Goal: Information Seeking & Learning: Understand process/instructions

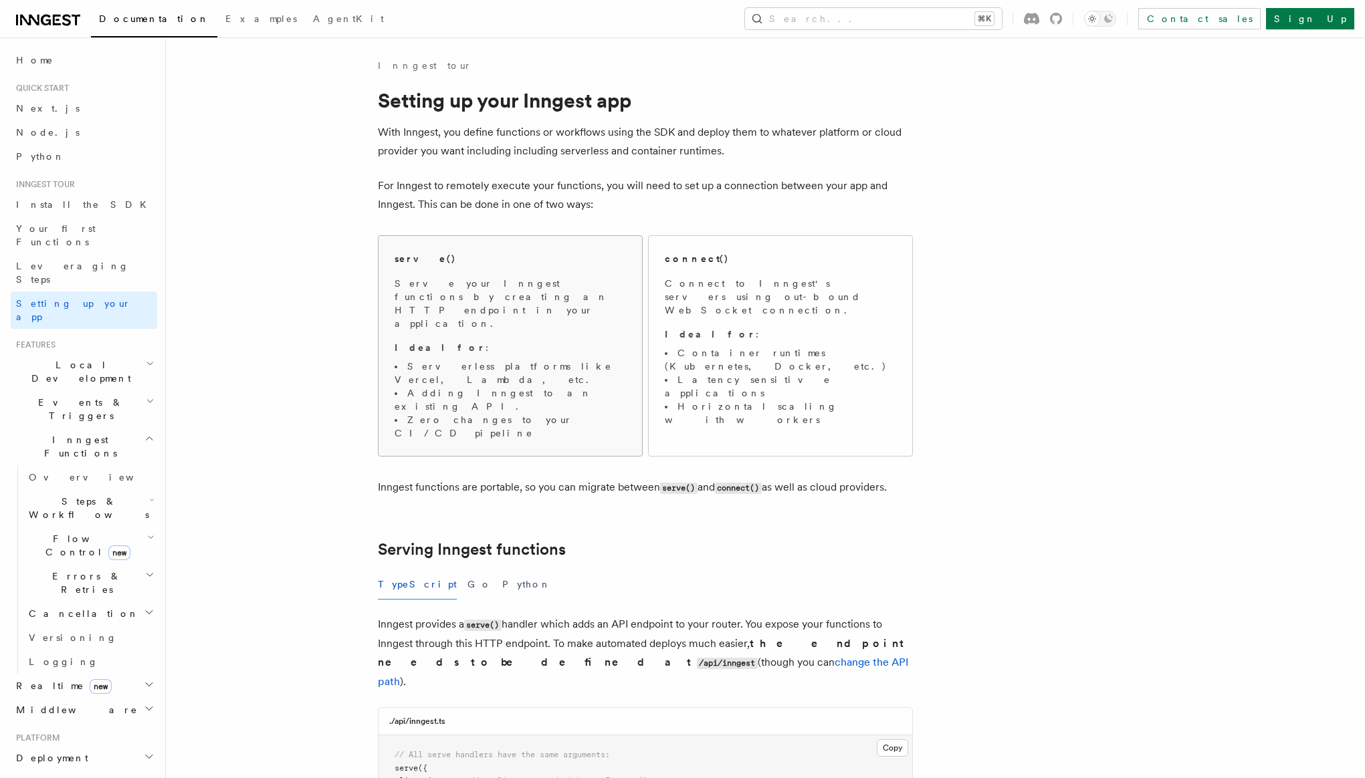
click at [530, 265] on div "serve()" at bounding box center [510, 259] width 231 height 14
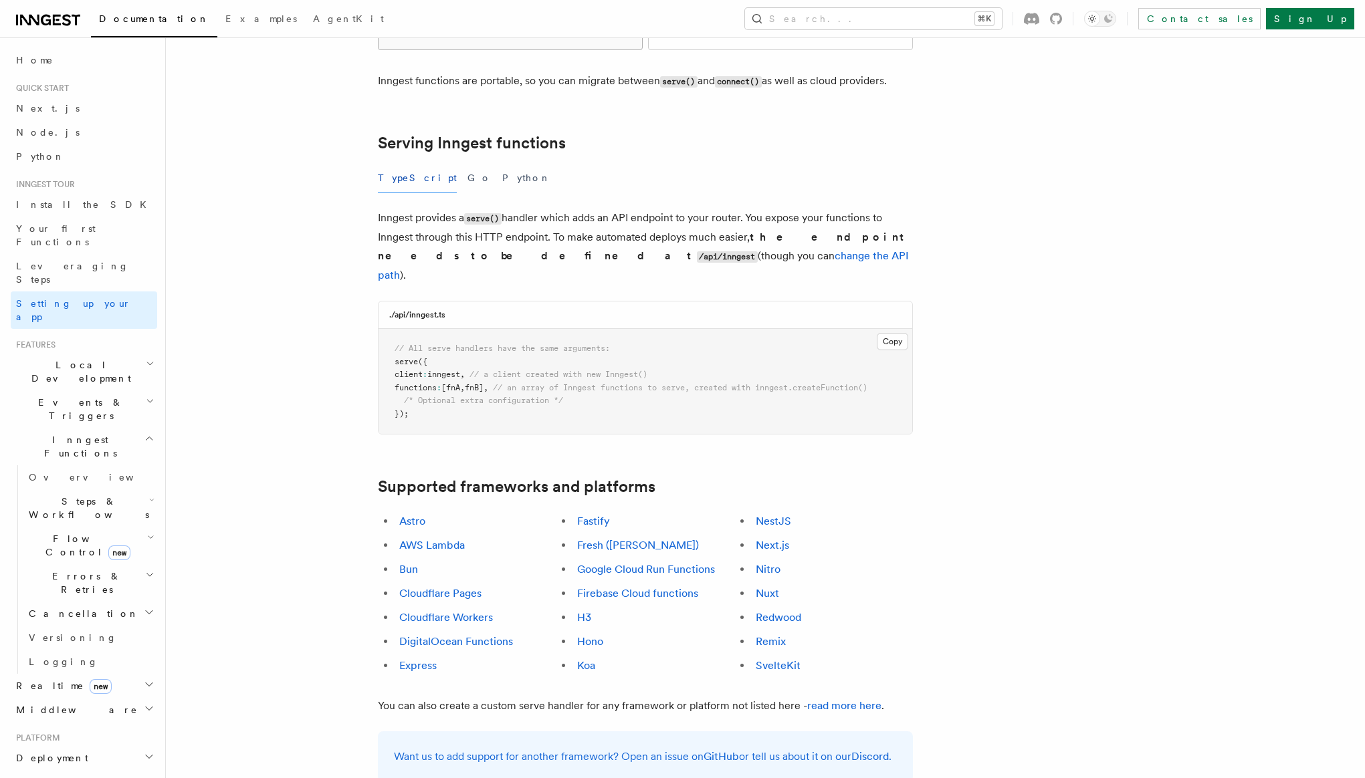
scroll to position [409, 0]
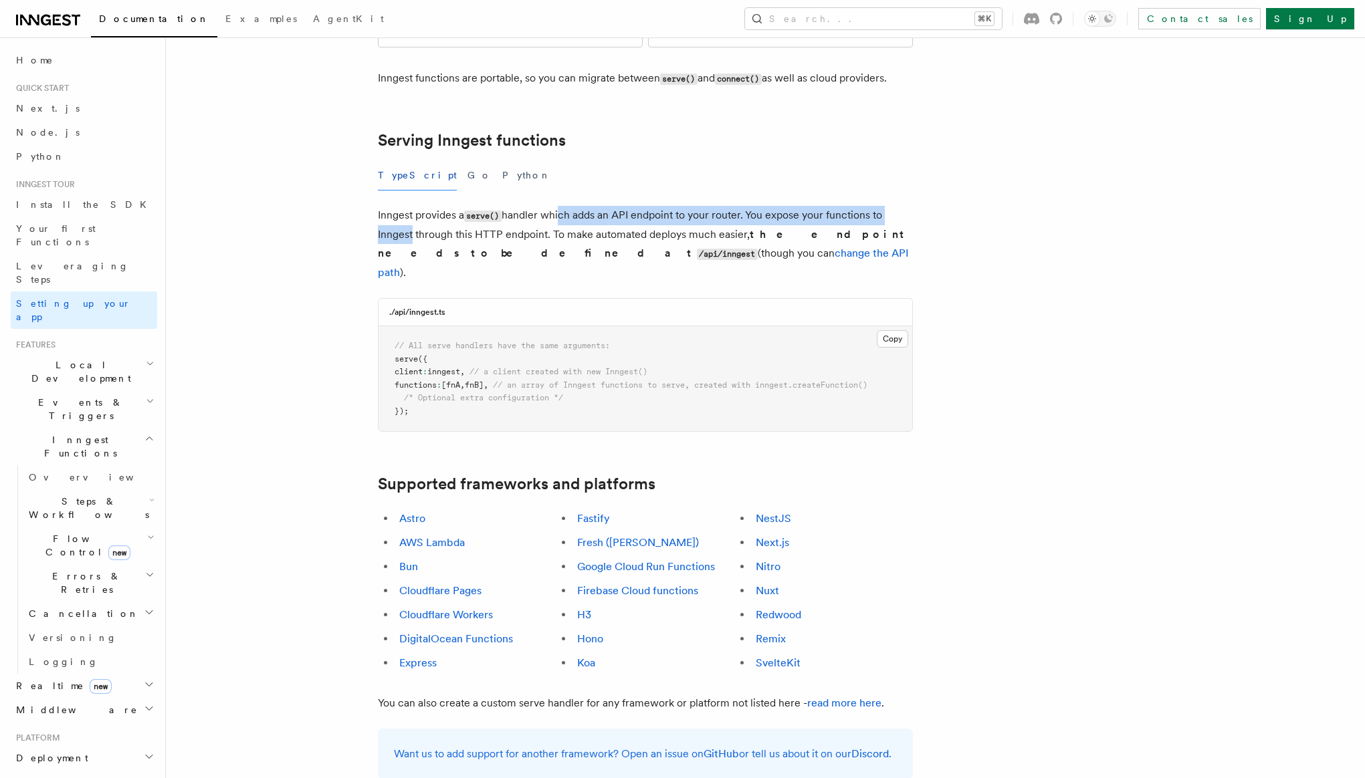
drag, startPoint x: 409, startPoint y: 160, endPoint x: 558, endPoint y: 158, distance: 149.1
click at [558, 206] on p "Inngest provides a serve() handler which adds an API endpoint to your router. Y…" at bounding box center [645, 244] width 535 height 76
click at [611, 206] on p "Inngest provides a serve() handler which adds an API endpoint to your router. Y…" at bounding box center [645, 244] width 535 height 76
drag, startPoint x: 576, startPoint y: 169, endPoint x: 741, endPoint y: 172, distance: 164.5
click at [741, 206] on p "Inngest provides a serve() handler which adds an API endpoint to your router. Y…" at bounding box center [645, 244] width 535 height 76
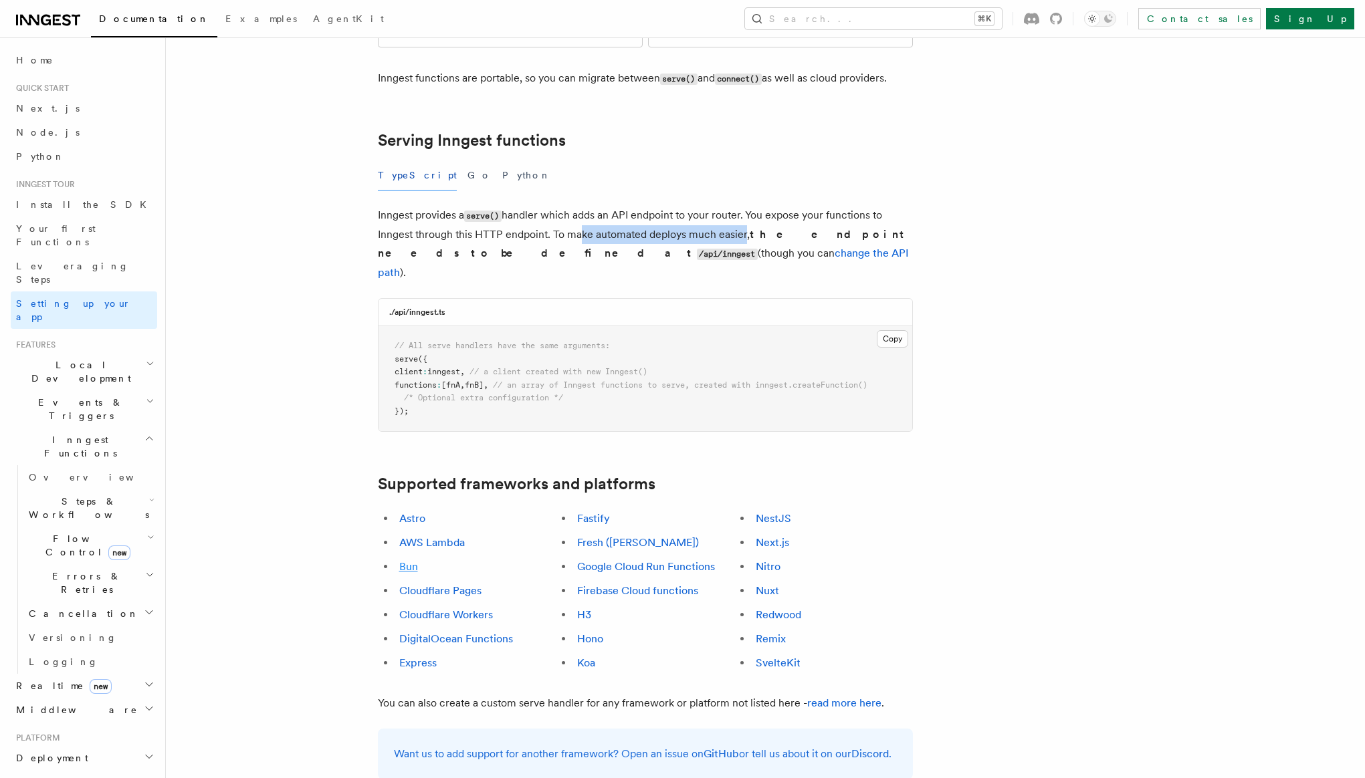
scroll to position [740, 0]
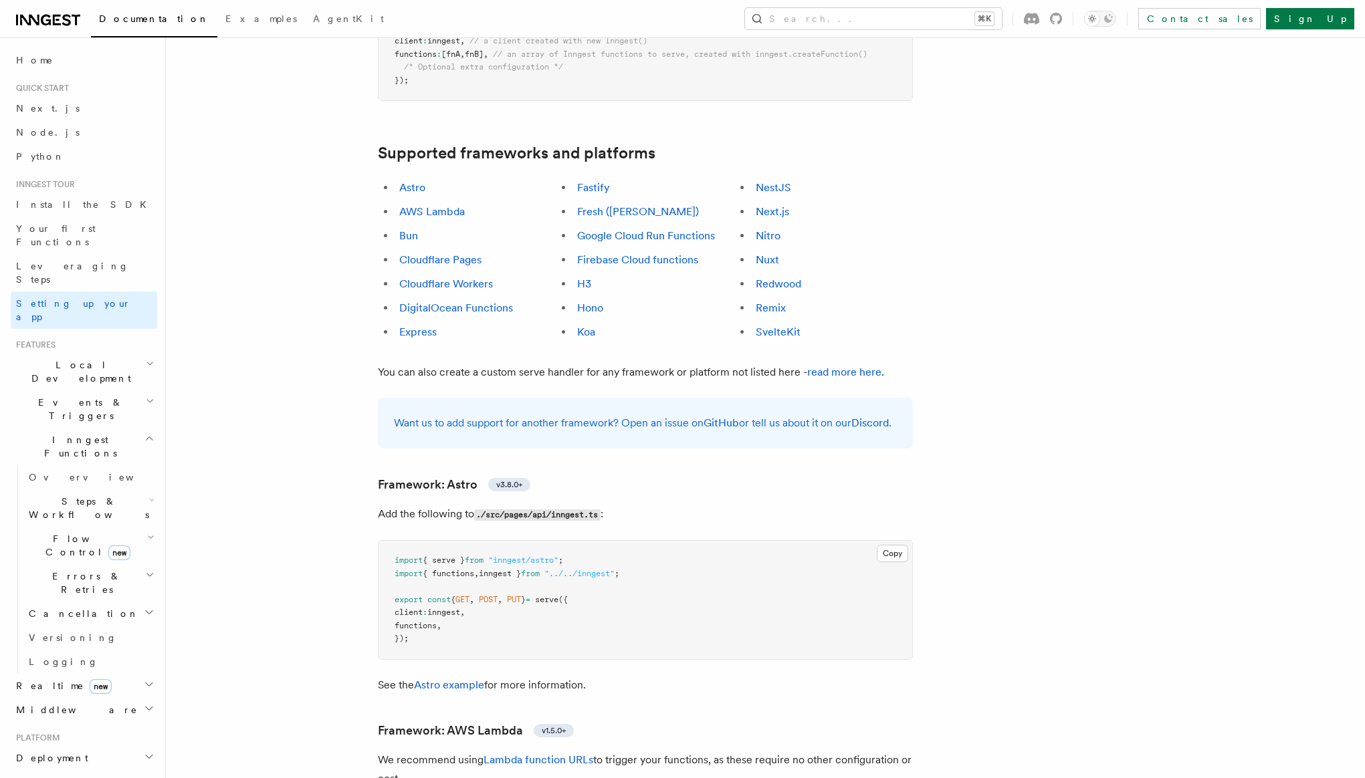
click at [417, 227] on li "Bun" at bounding box center [475, 236] width 161 height 19
click at [417, 229] on link "Bun" at bounding box center [408, 235] width 19 height 13
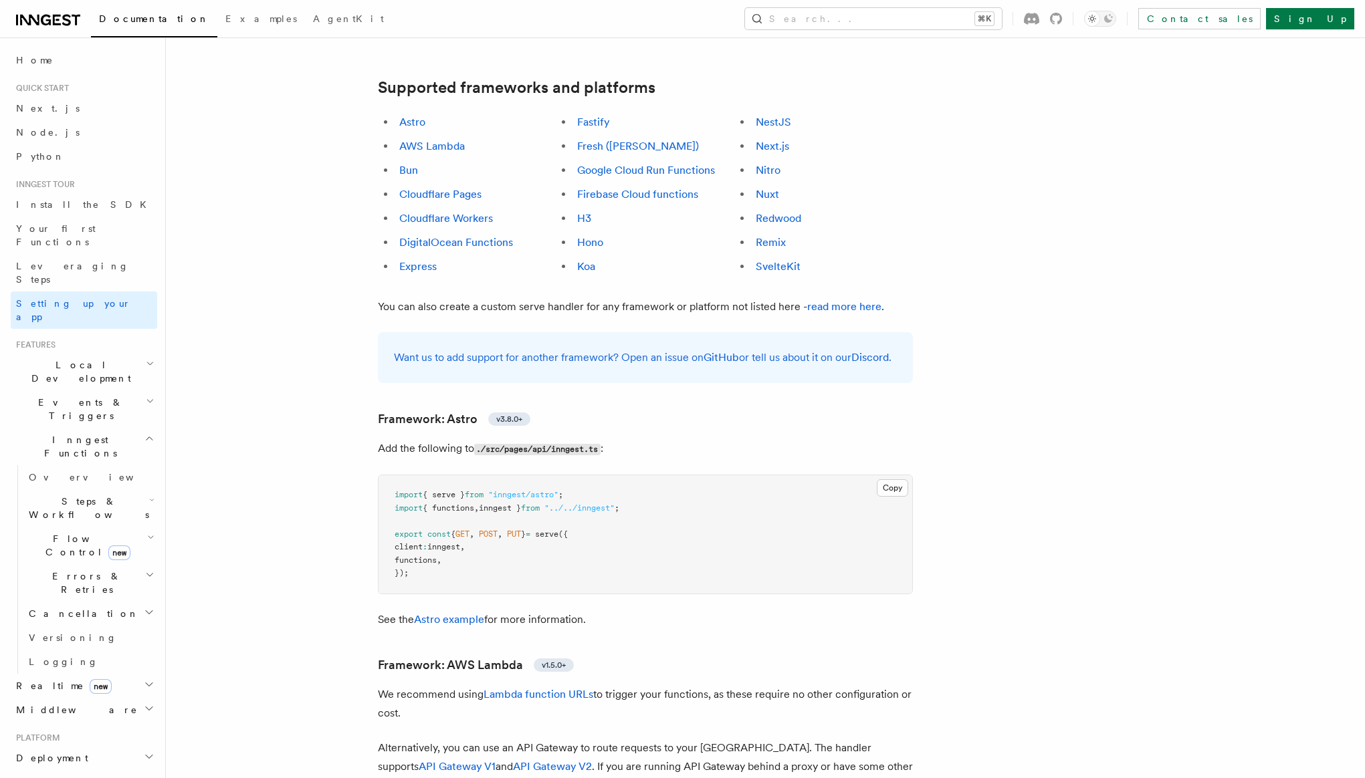
scroll to position [767, 0]
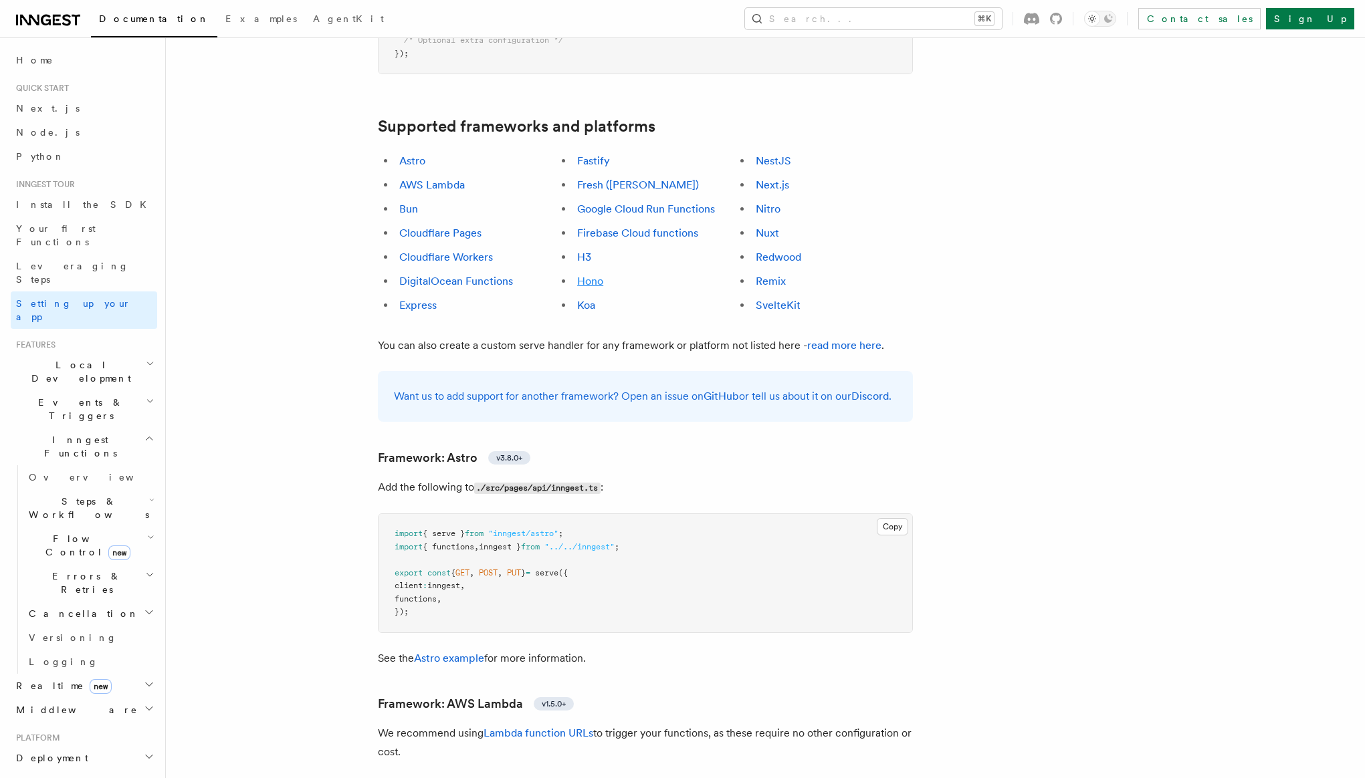
click at [585, 275] on link "Hono" at bounding box center [590, 281] width 26 height 13
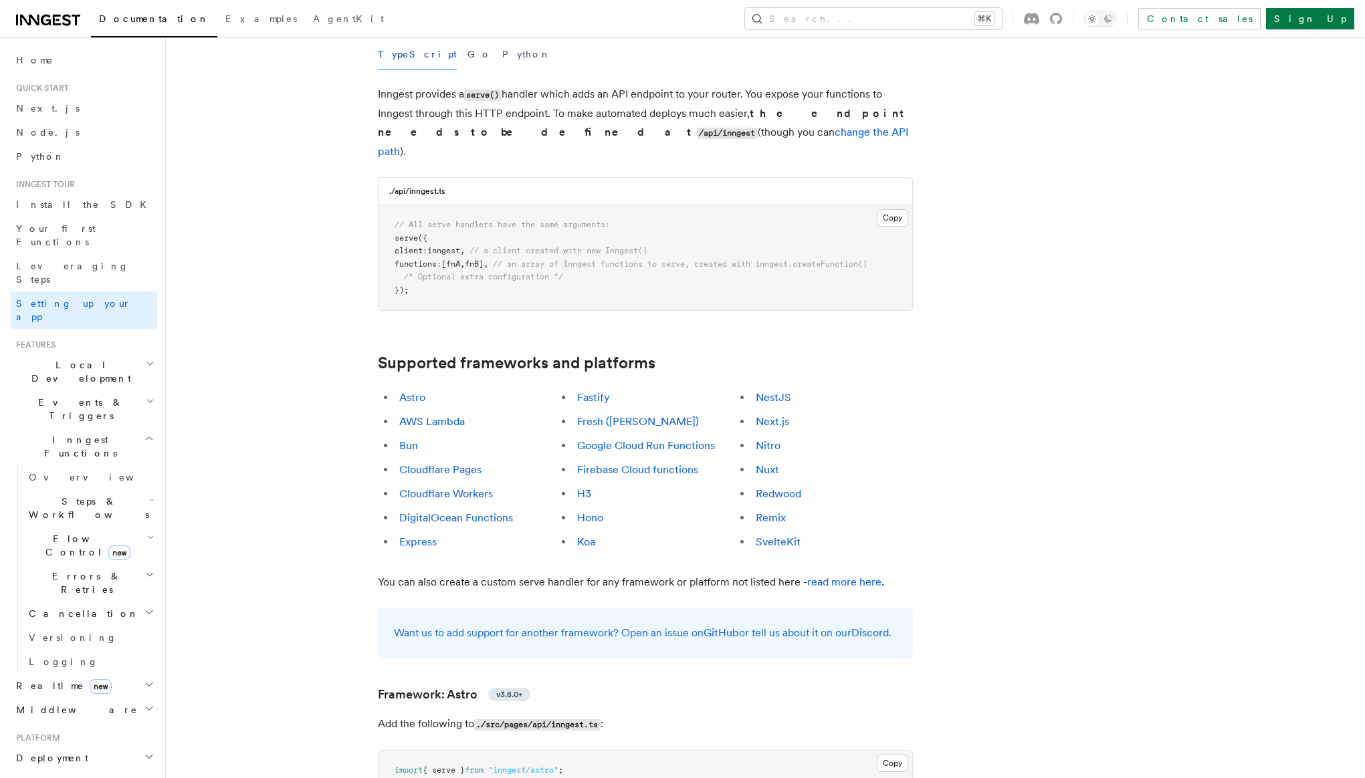
scroll to position [500, 0]
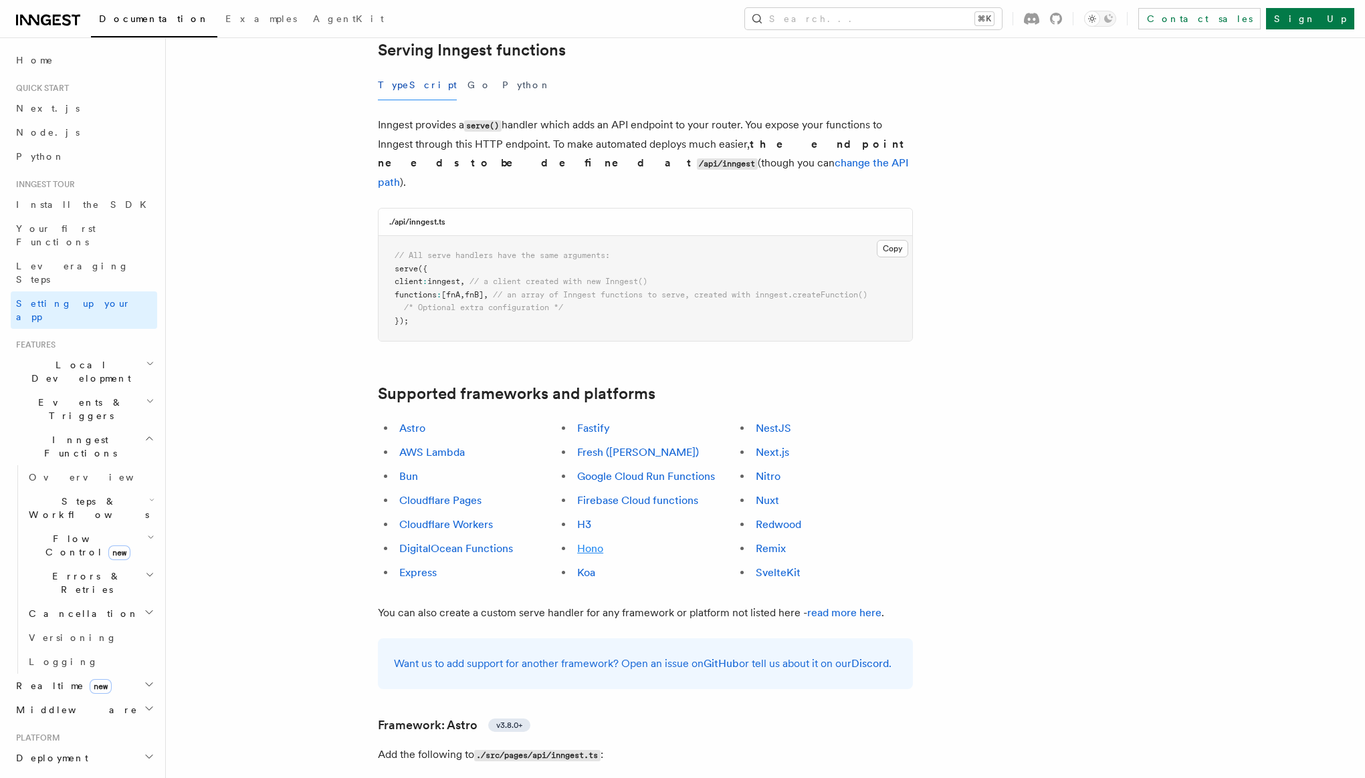
click at [590, 542] on link "Hono" at bounding box center [590, 548] width 26 height 13
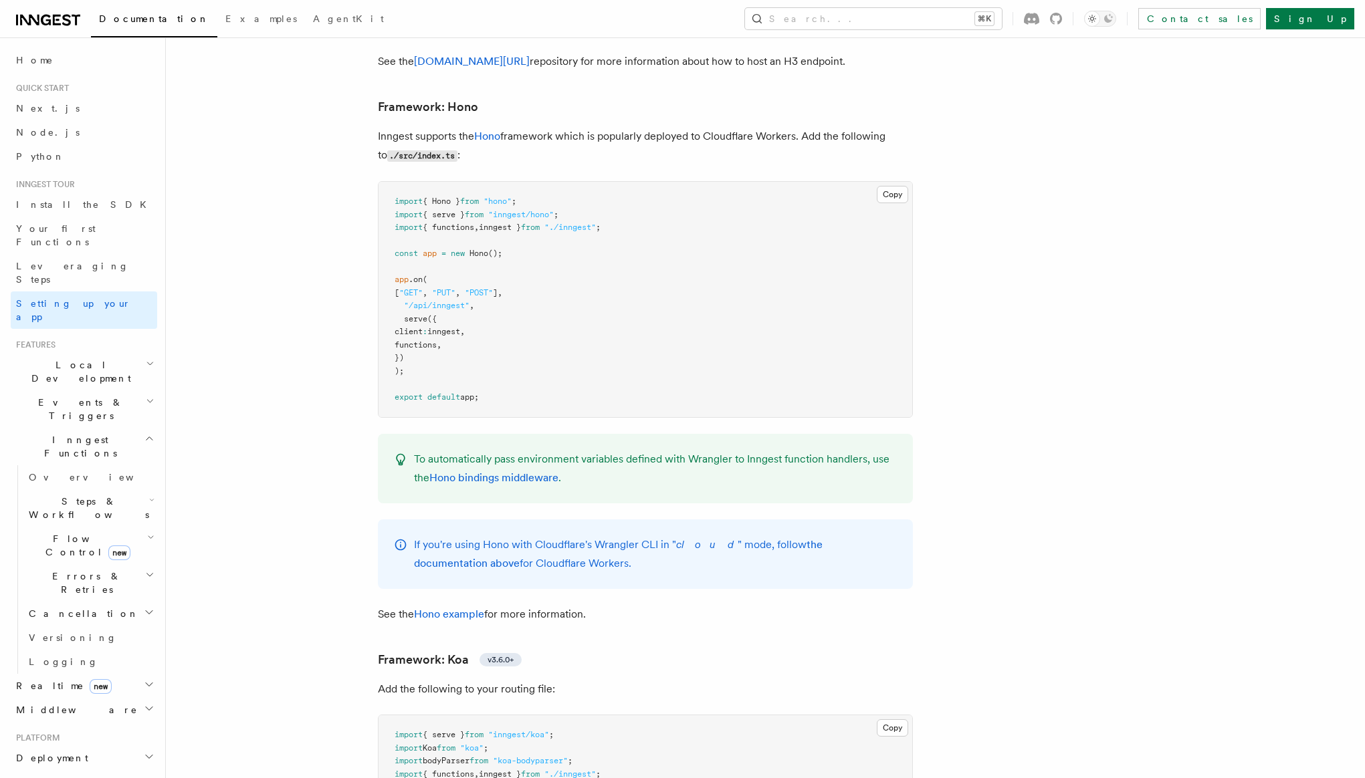
scroll to position [6521, 0]
click at [427, 313] on span "serve" at bounding box center [415, 317] width 23 height 9
drag, startPoint x: 534, startPoint y: 224, endPoint x: 430, endPoint y: 180, distance: 113.3
click at [430, 181] on pre "import { Hono } from "hono" ; import { serve } from "inngest/hono" ; import { f…" at bounding box center [646, 298] width 534 height 235
click at [488, 209] on span at bounding box center [485, 213] width 5 height 9
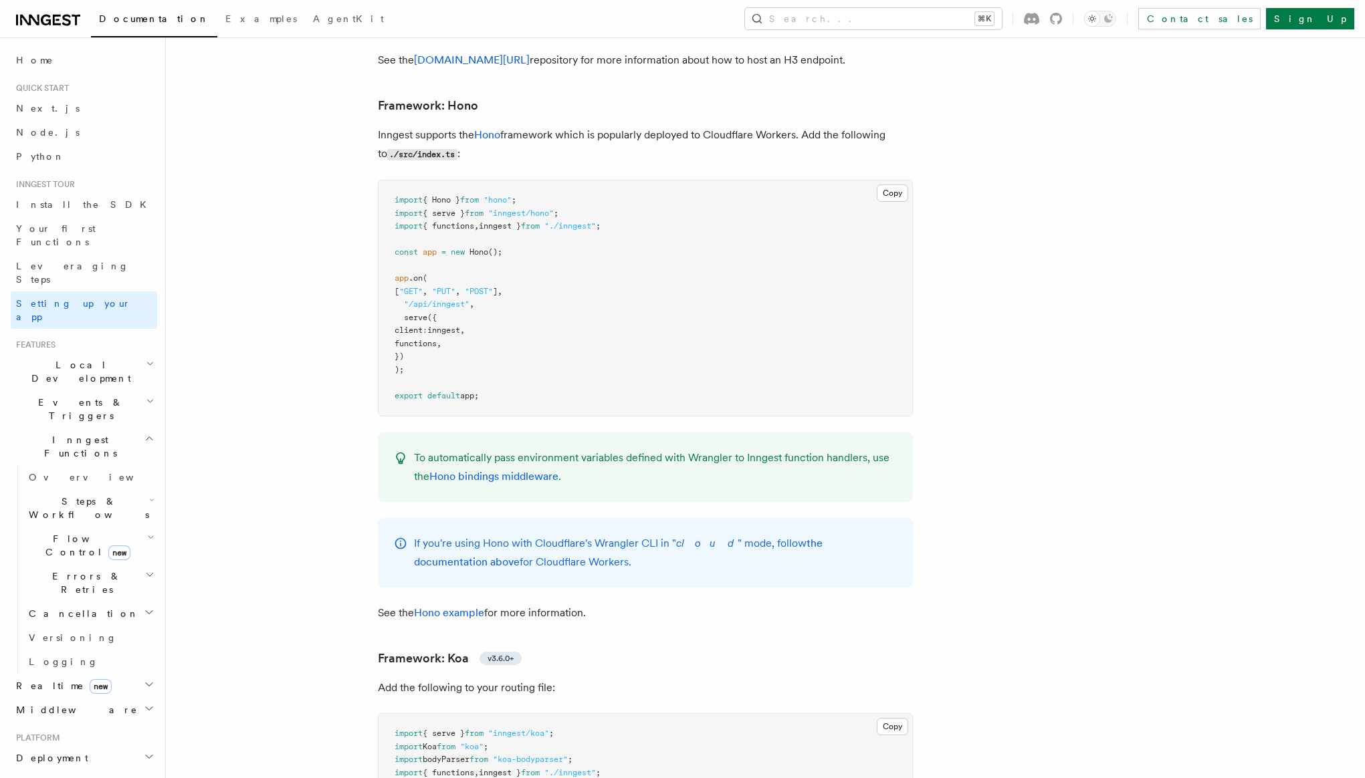
click at [457, 209] on span "{ serve }" at bounding box center [444, 213] width 42 height 9
copy code "import { serve } from "inngest/hono" ;"
click at [45, 22] on icon at bounding box center [48, 20] width 64 height 16
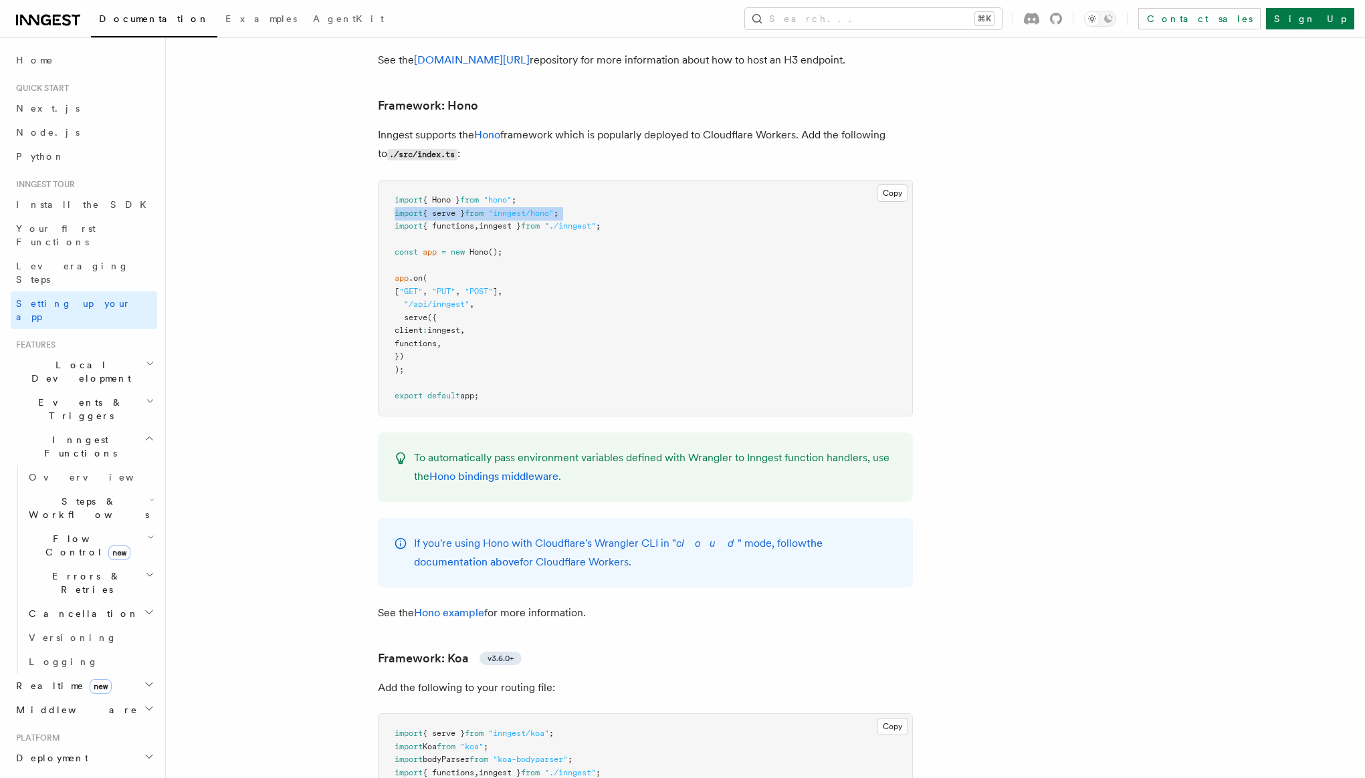
click at [572, 186] on pre "import { Hono } from "hono" ; import { serve } from "inngest/hono" ; import { f…" at bounding box center [646, 298] width 534 height 235
drag, startPoint x: 565, startPoint y: 183, endPoint x: 504, endPoint y: 185, distance: 60.9
click at [504, 209] on span ""inngest/hono"" at bounding box center [521, 213] width 66 height 9
copy span "inngest/hono"
click at [469, 300] on span ""/api/inngest"" at bounding box center [437, 304] width 66 height 9
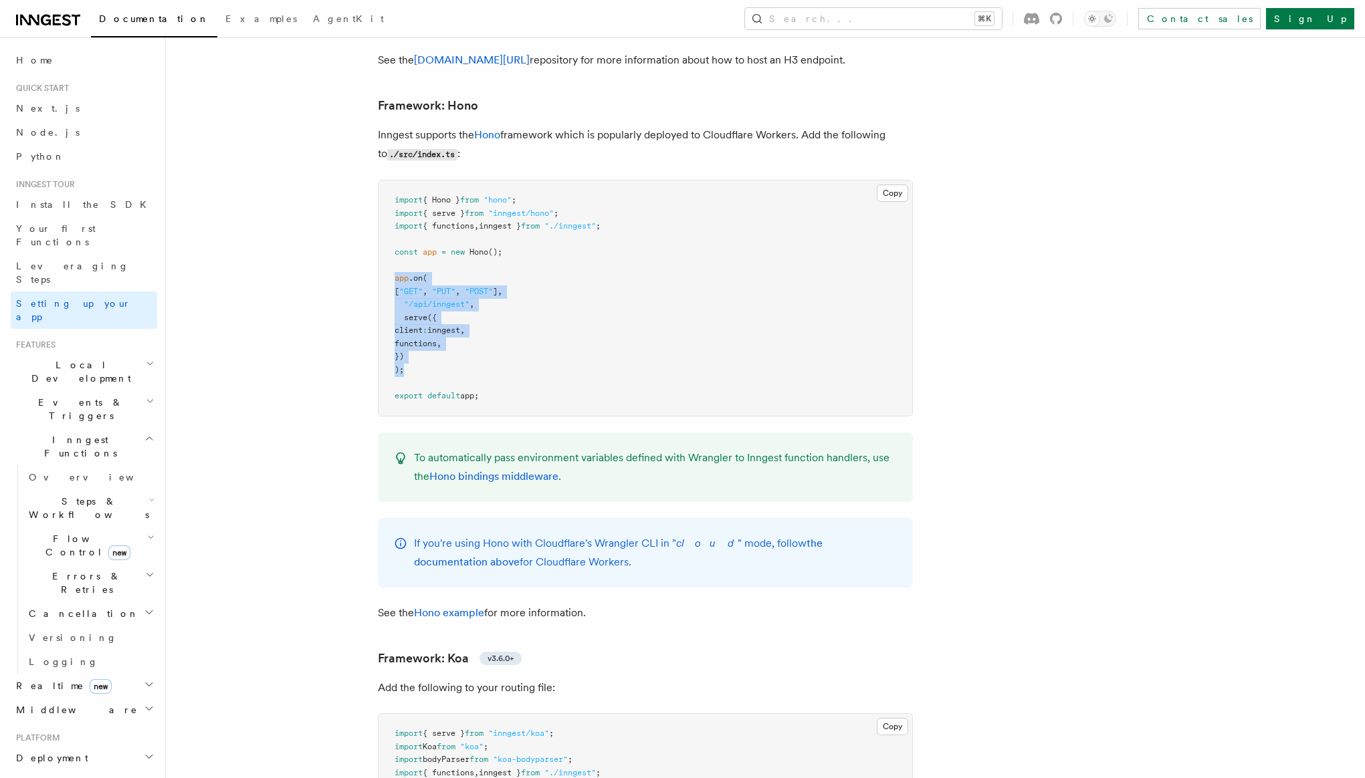
drag, startPoint x: 399, startPoint y: 247, endPoint x: 458, endPoint y: 338, distance: 108.1
click at [458, 338] on pre "import { Hono } from "hono" ; import { serve } from "inngest/hono" ; import { f…" at bounding box center [646, 298] width 534 height 235
copy code "app .on ( [ "GET" , "PUT" , "POST" ] , "/api/inngest" , serve ({ client : innge…"
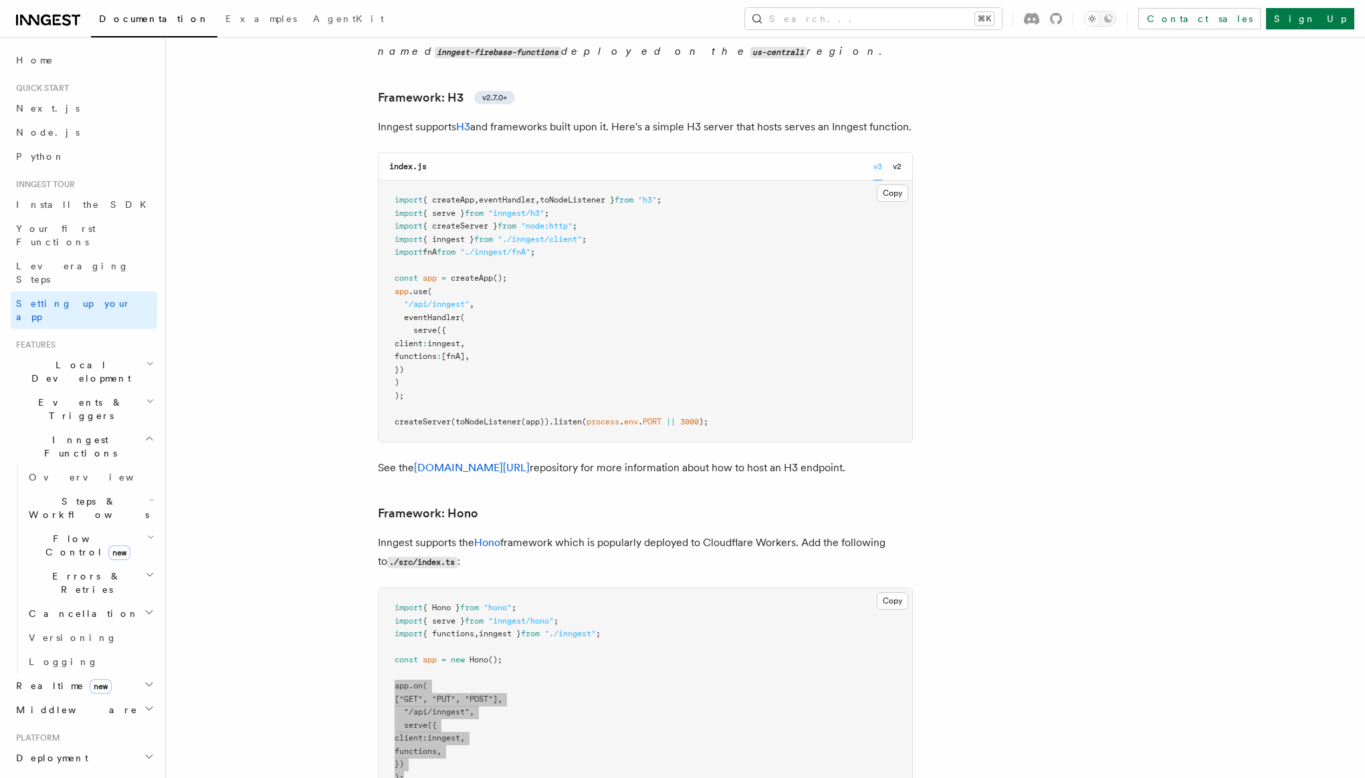
scroll to position [6090, 0]
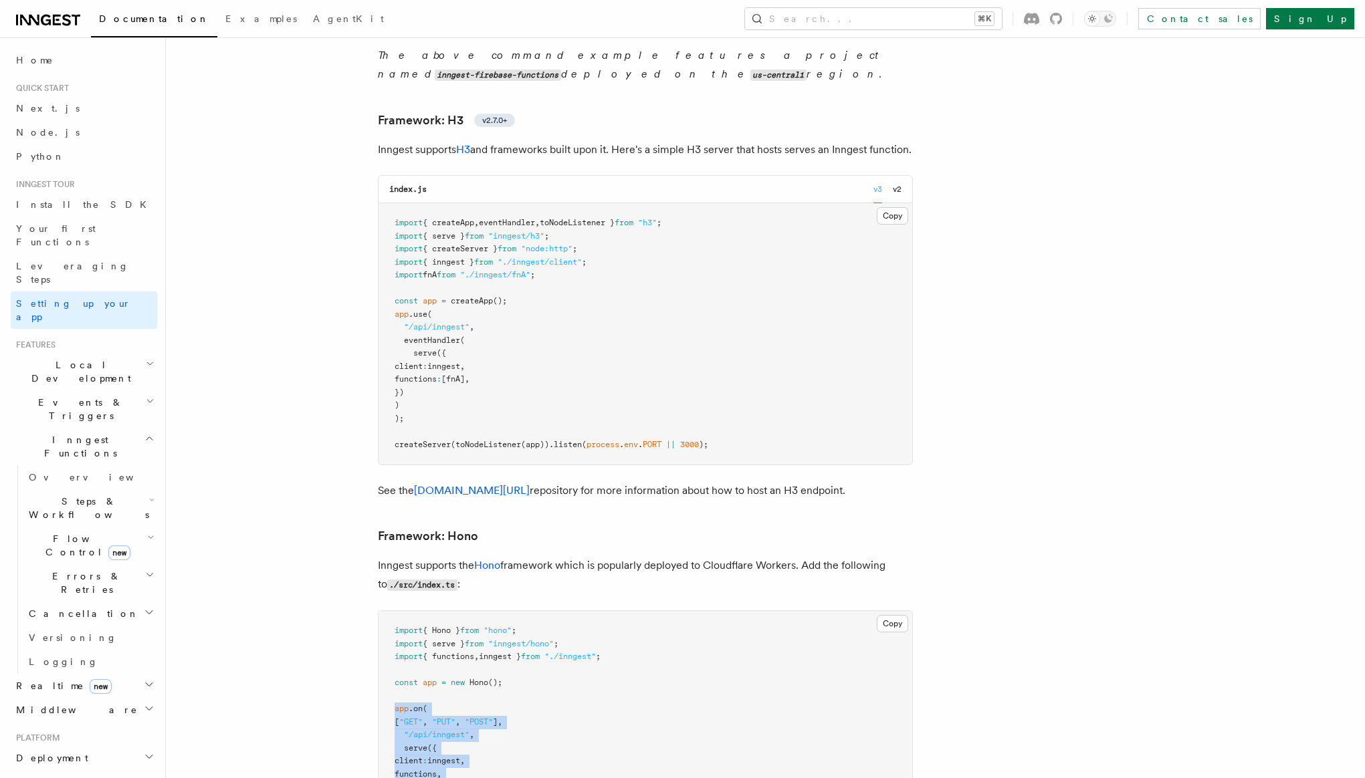
click at [443, 231] on span "{ serve }" at bounding box center [444, 235] width 42 height 9
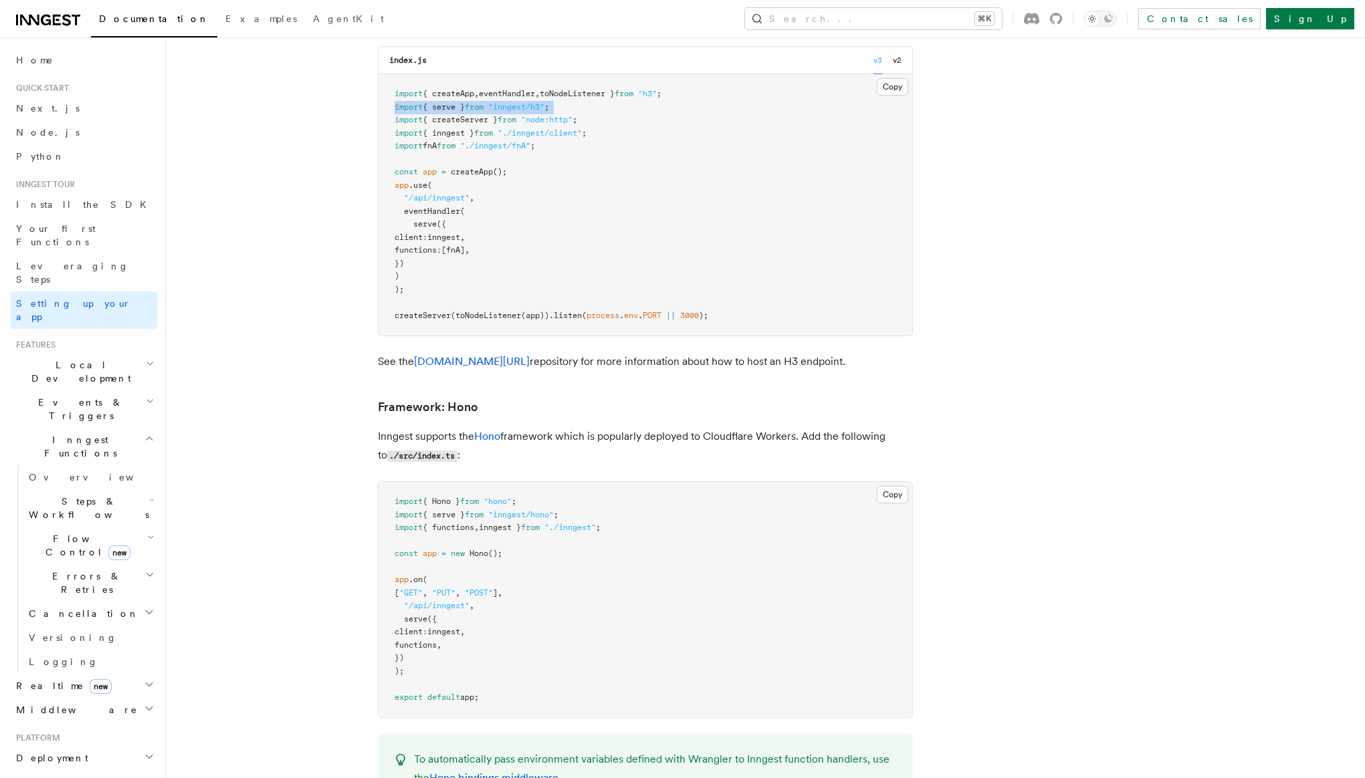
scroll to position [6222, 0]
click at [465, 508] on span "{ serve }" at bounding box center [444, 512] width 42 height 9
copy code "import { serve } from "inngest/hono" ;"
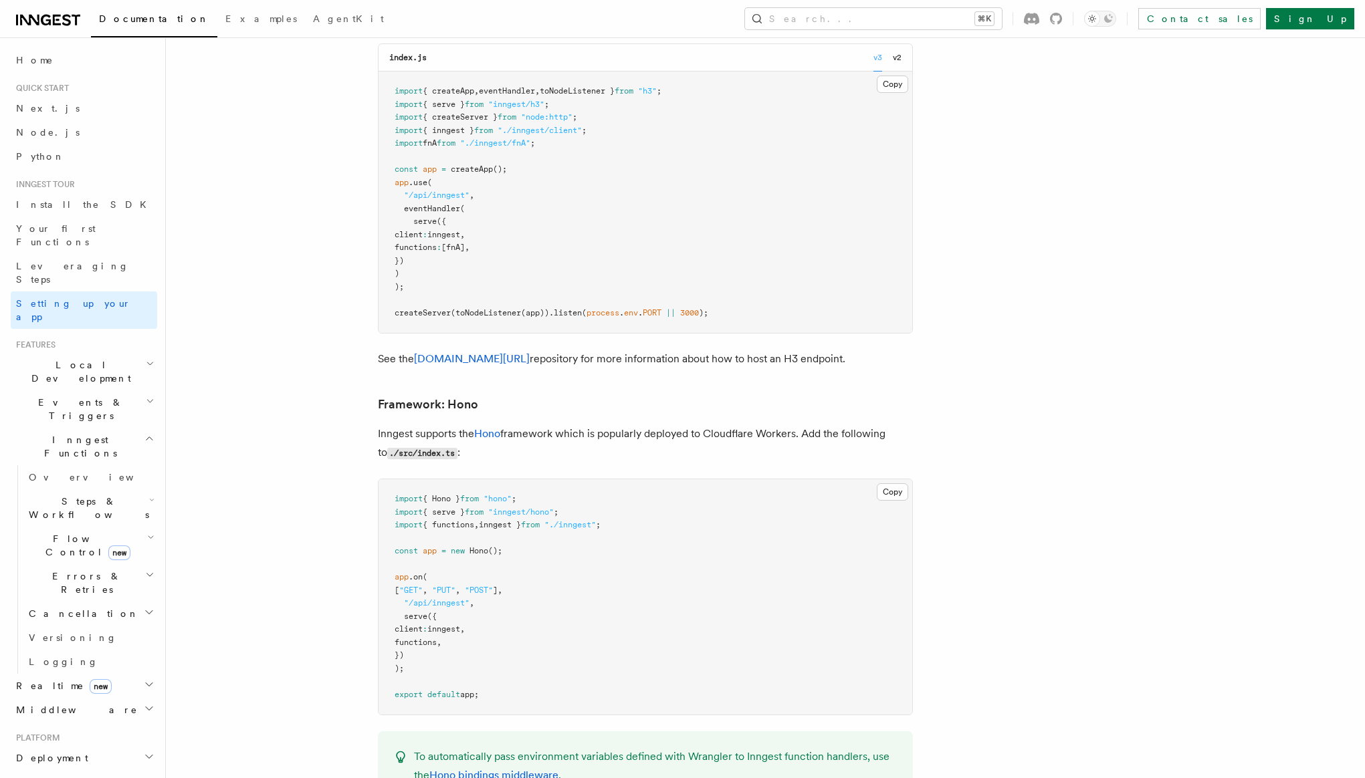
click at [538, 508] on span ""inngest/hono"" at bounding box center [521, 512] width 66 height 9
click at [481, 425] on p "Inngest supports the Hono framework which is popularly deployed to Cloudflare W…" at bounding box center [645, 444] width 535 height 38
click at [493, 427] on link "Hono" at bounding box center [487, 433] width 26 height 13
